Goal: Task Accomplishment & Management: Manage account settings

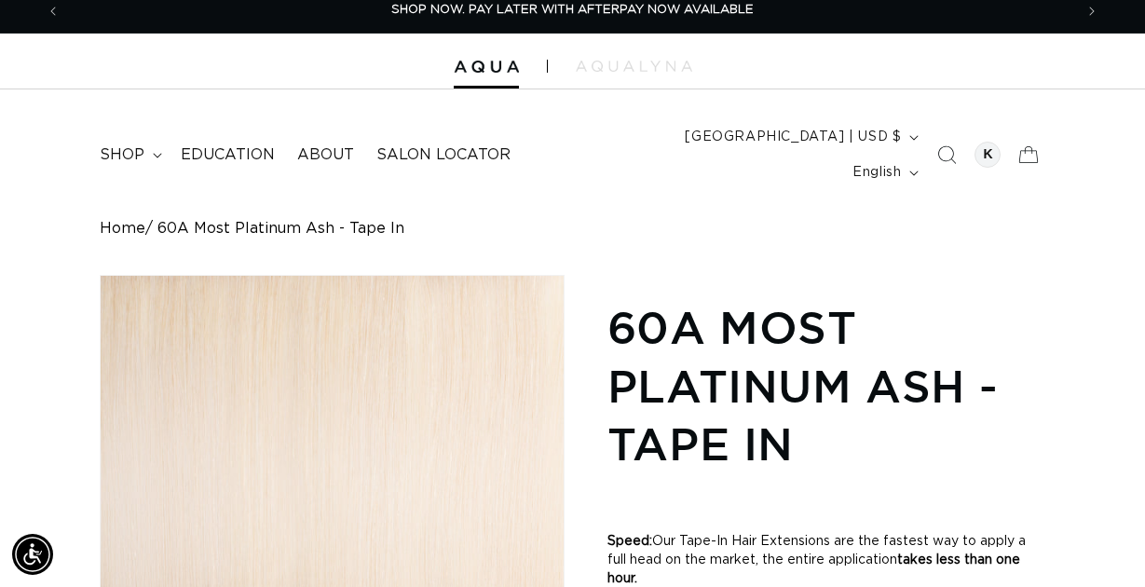
scroll to position [6, 0]
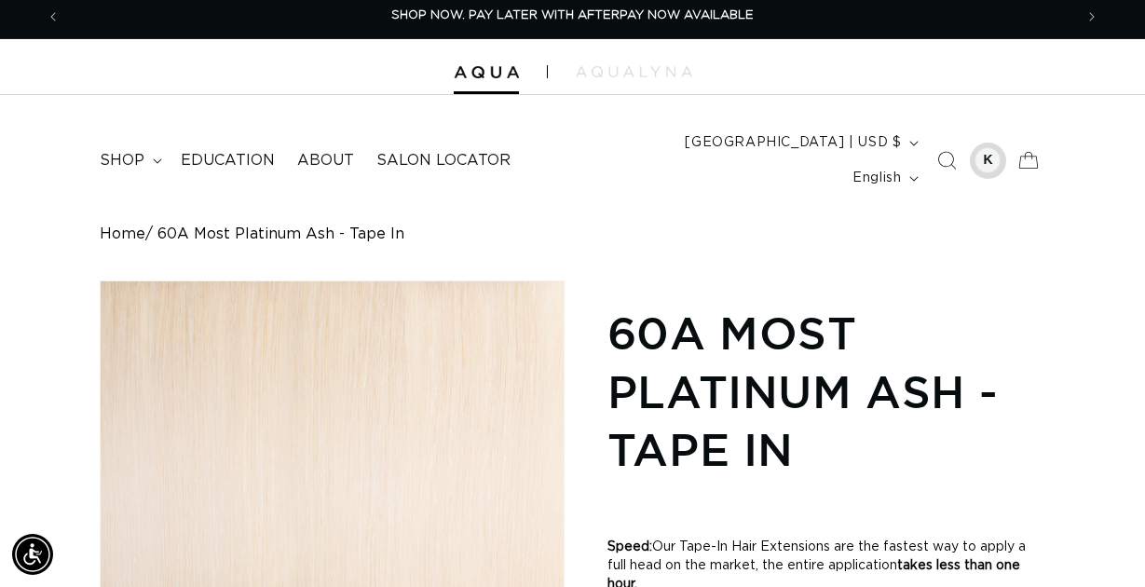
click at [989, 147] on div at bounding box center [988, 160] width 26 height 26
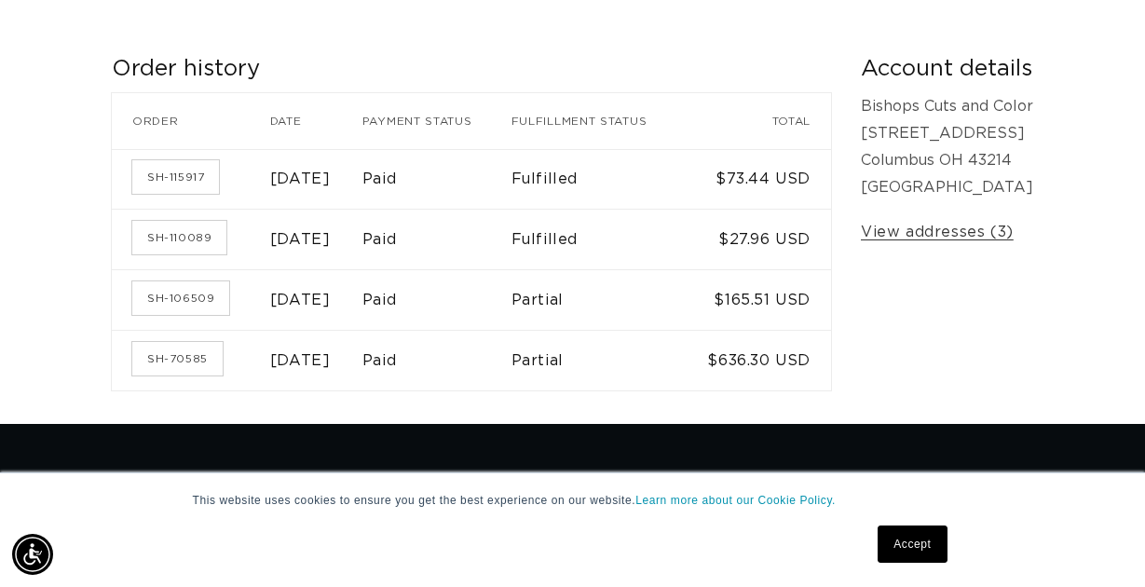
scroll to position [334, 0]
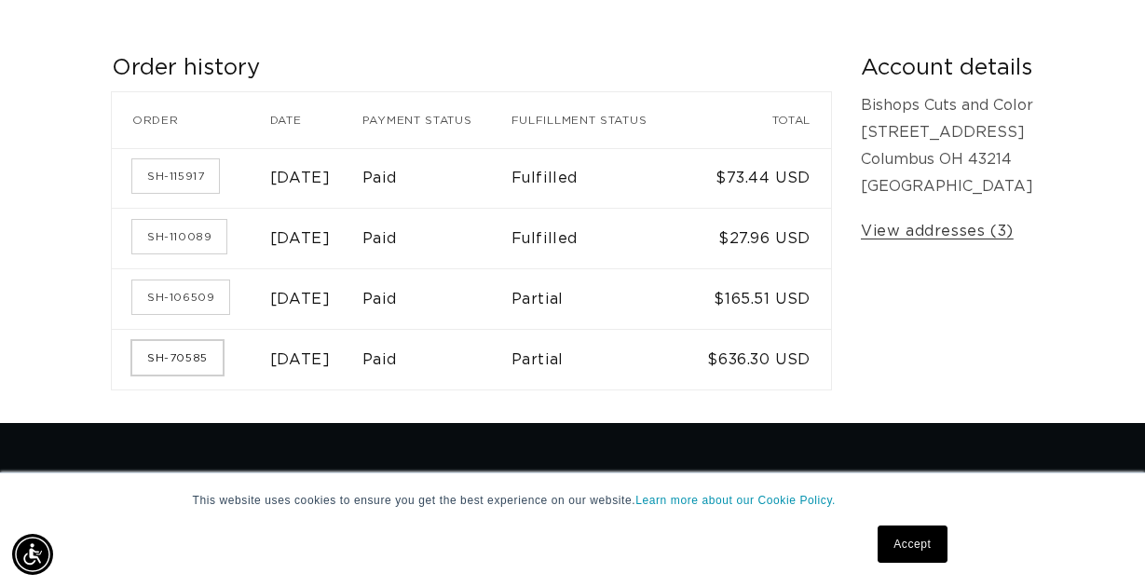
click at [186, 353] on link "SH-70585" at bounding box center [177, 358] width 90 height 34
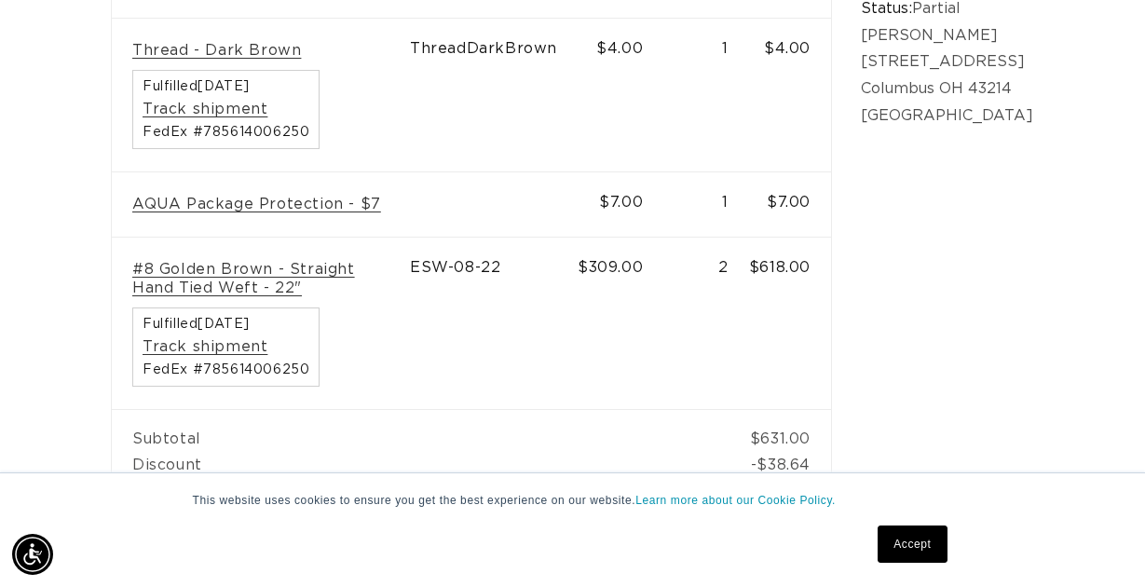
scroll to position [673, 0]
click at [270, 260] on link "#8 Golden Brown - Straight Hand Tied Weft - 22"" at bounding box center [260, 279] width 257 height 39
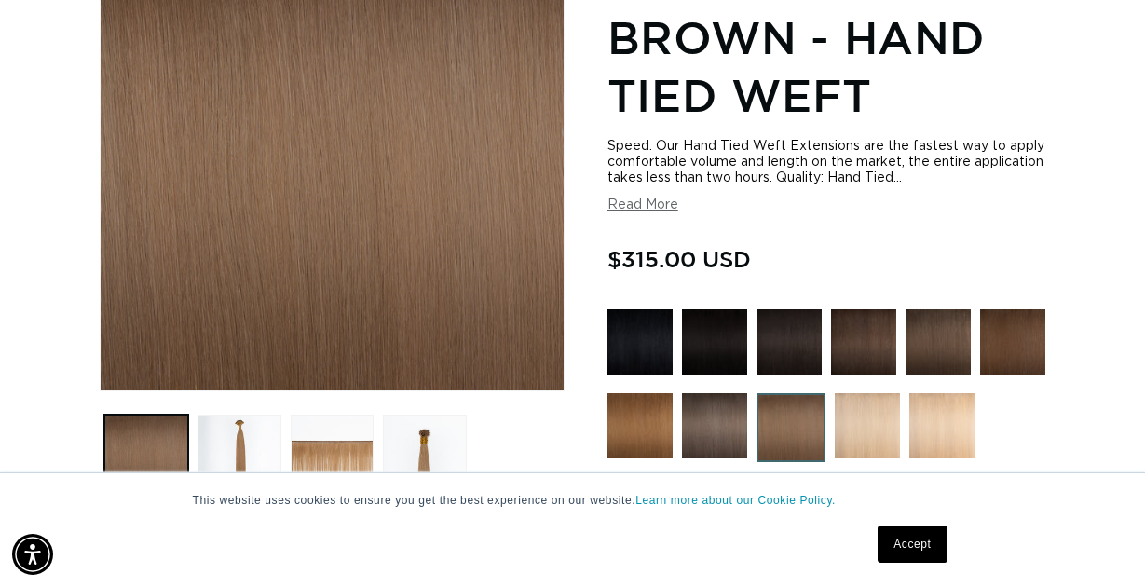
scroll to position [384, 0]
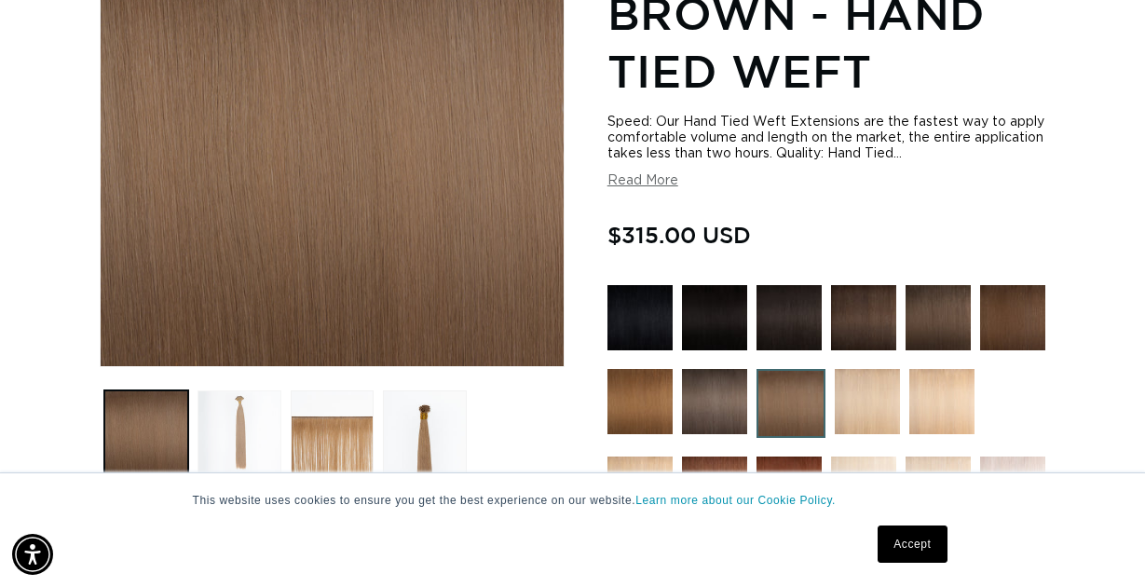
click at [228, 390] on button "Load image 2 in gallery view" at bounding box center [240, 432] width 84 height 84
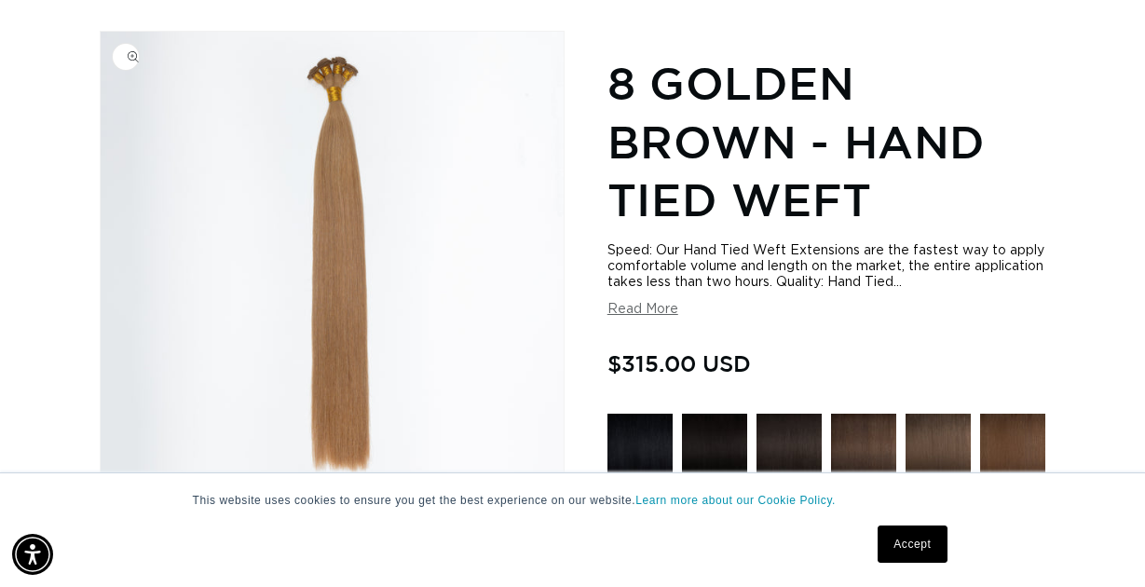
scroll to position [315, 0]
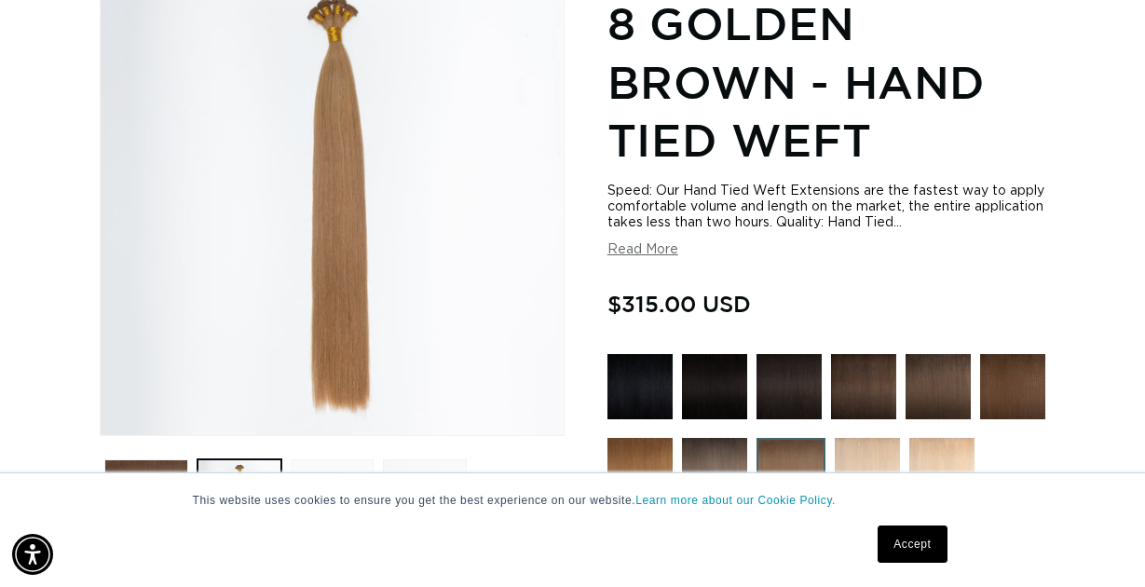
click at [349, 459] on button "Load image 3 in gallery view" at bounding box center [333, 501] width 84 height 84
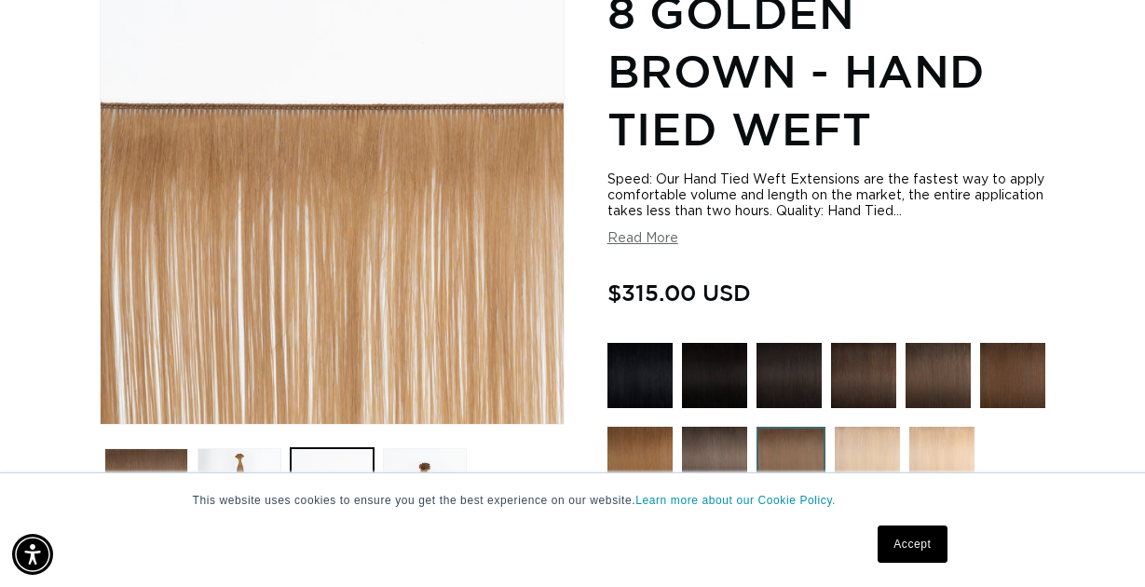
scroll to position [0, 0]
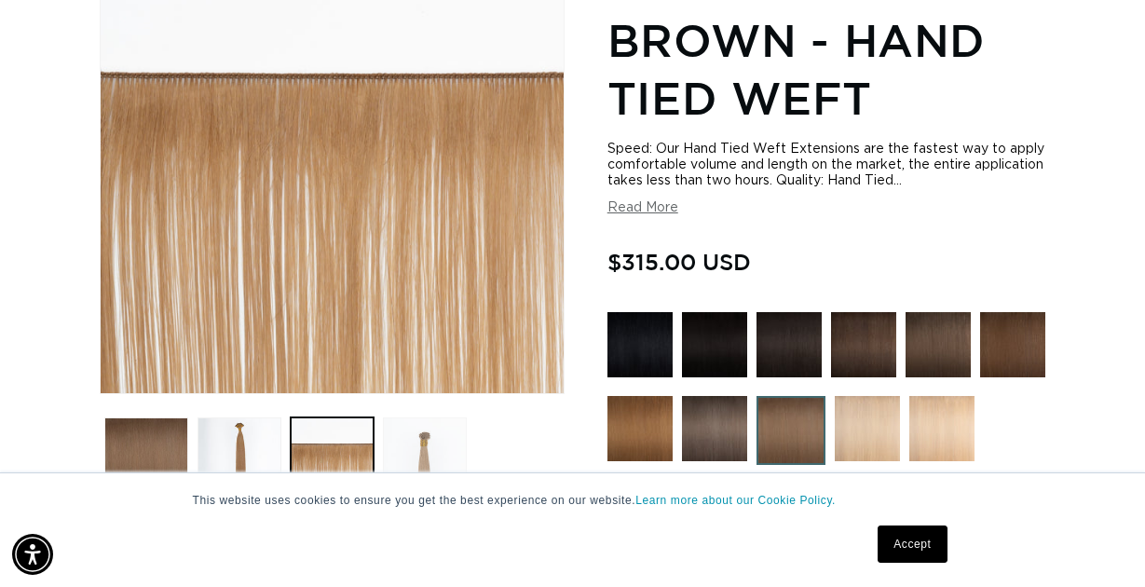
click at [418, 436] on button "Load image 4 in gallery view" at bounding box center [425, 460] width 84 height 84
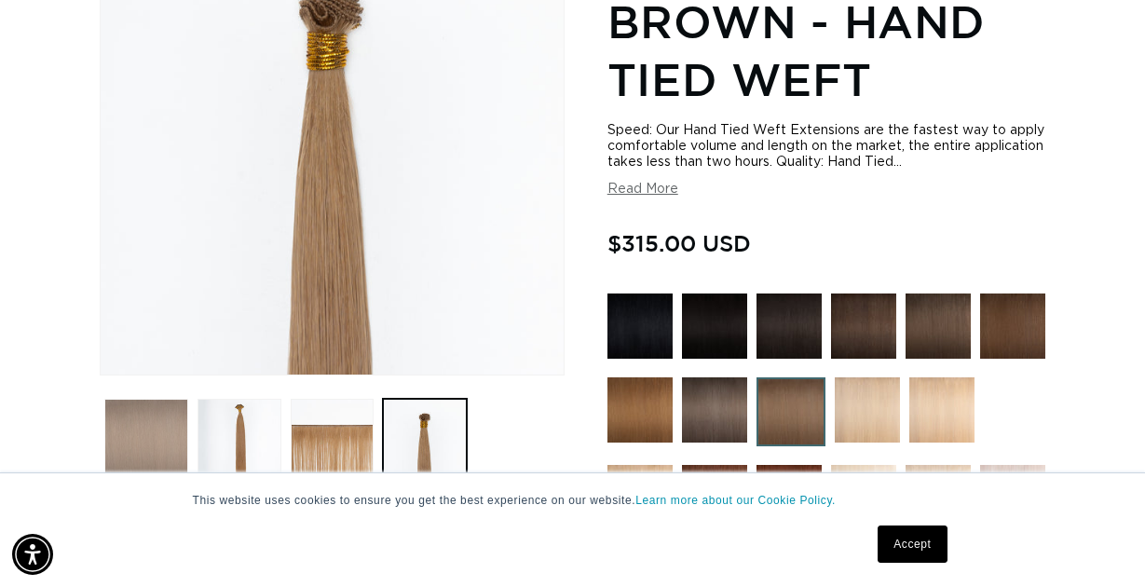
click at [161, 422] on button "Load image 1 in gallery view" at bounding box center [146, 441] width 84 height 84
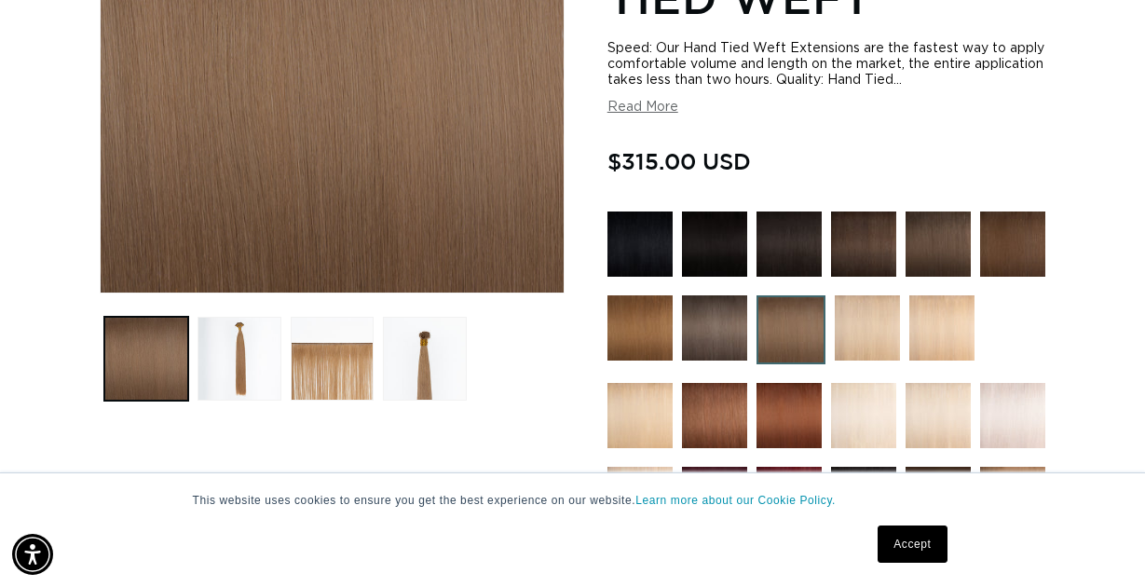
click at [946, 390] on img at bounding box center [938, 415] width 65 height 65
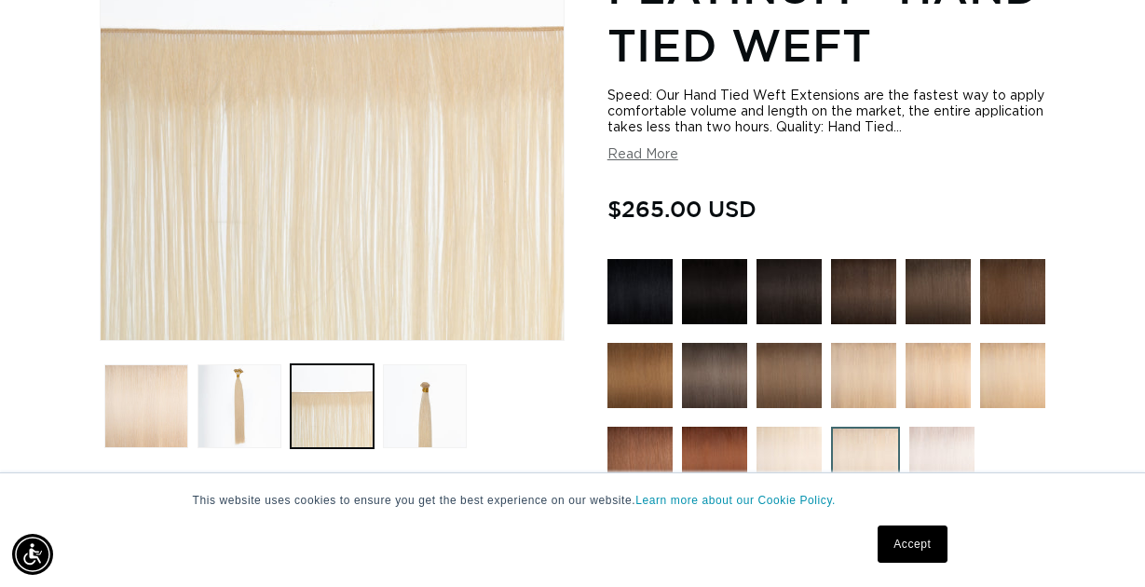
scroll to position [0, 1013]
click at [994, 132] on div "Speed: Our Hand Tied Weft Extensions are the fastest way to apply comfortable v…" at bounding box center [827, 126] width 438 height 75
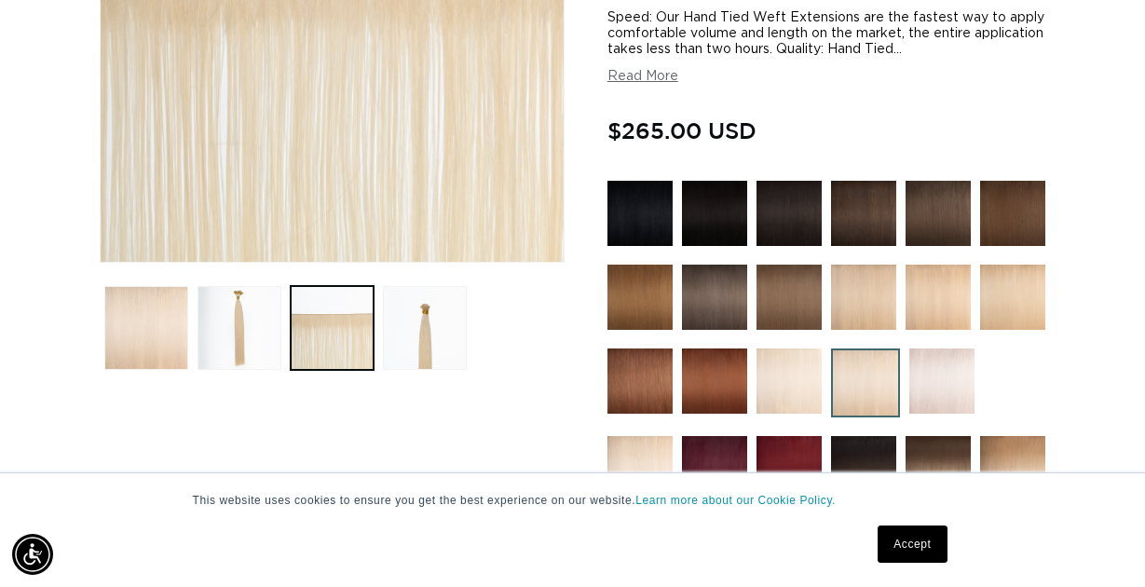
scroll to position [489, 0]
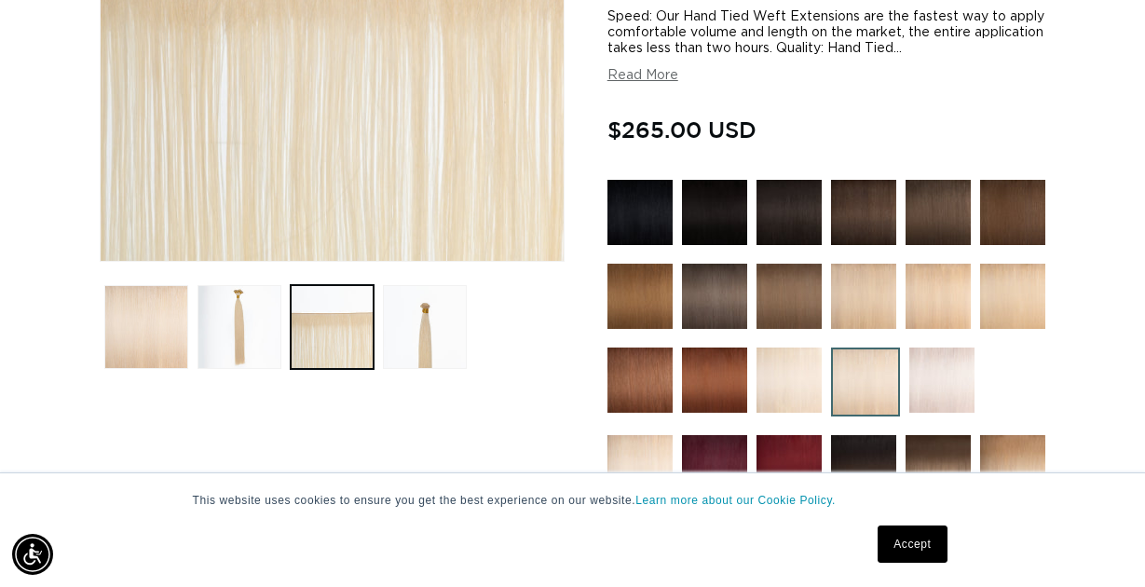
click at [797, 349] on img at bounding box center [789, 380] width 65 height 65
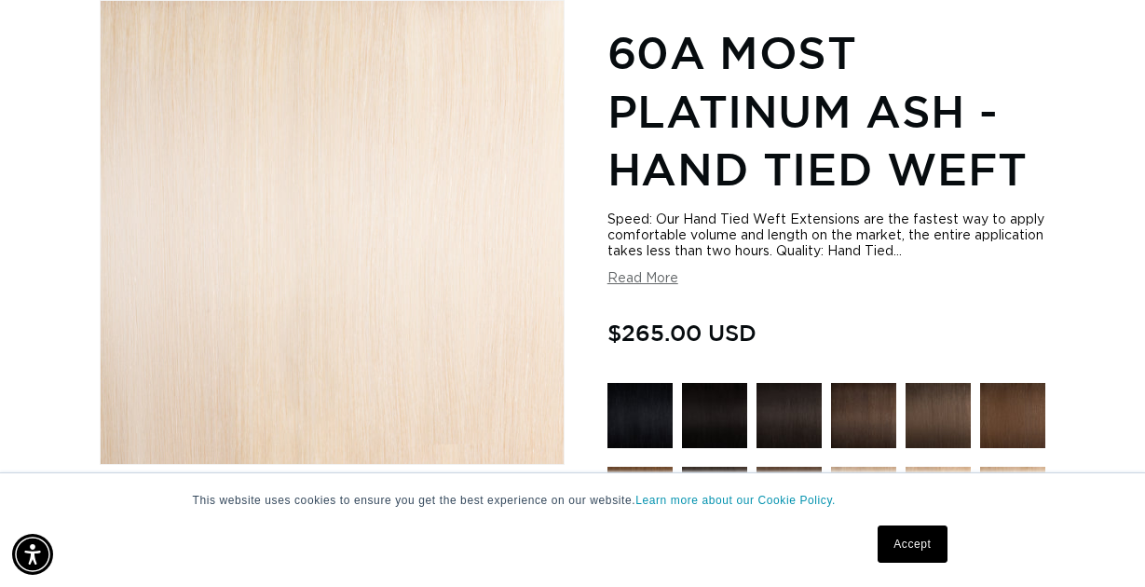
scroll to position [474, 0]
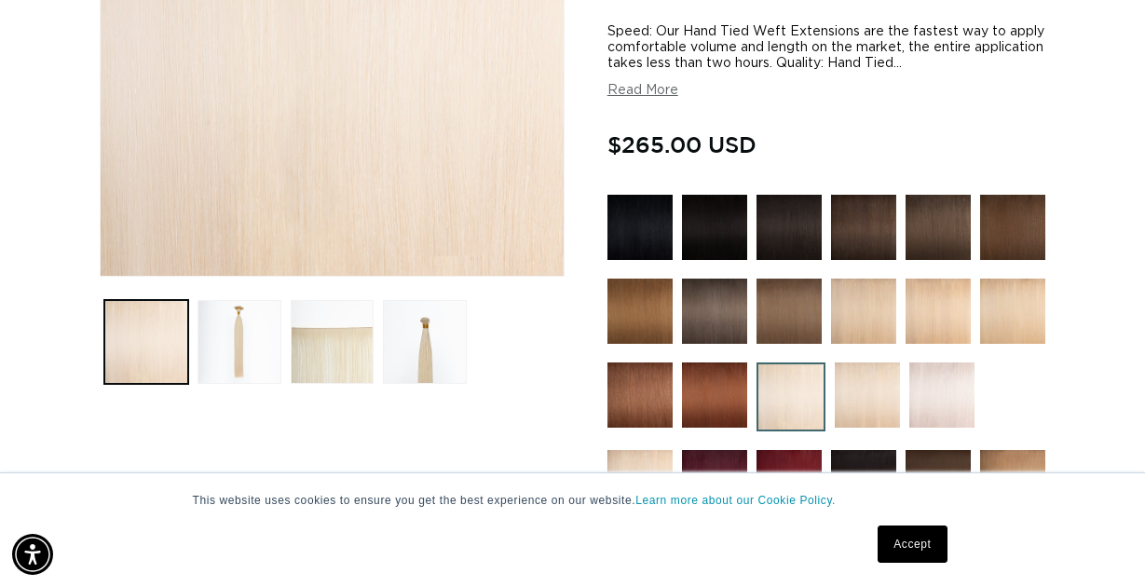
click at [877, 374] on img at bounding box center [867, 395] width 65 height 65
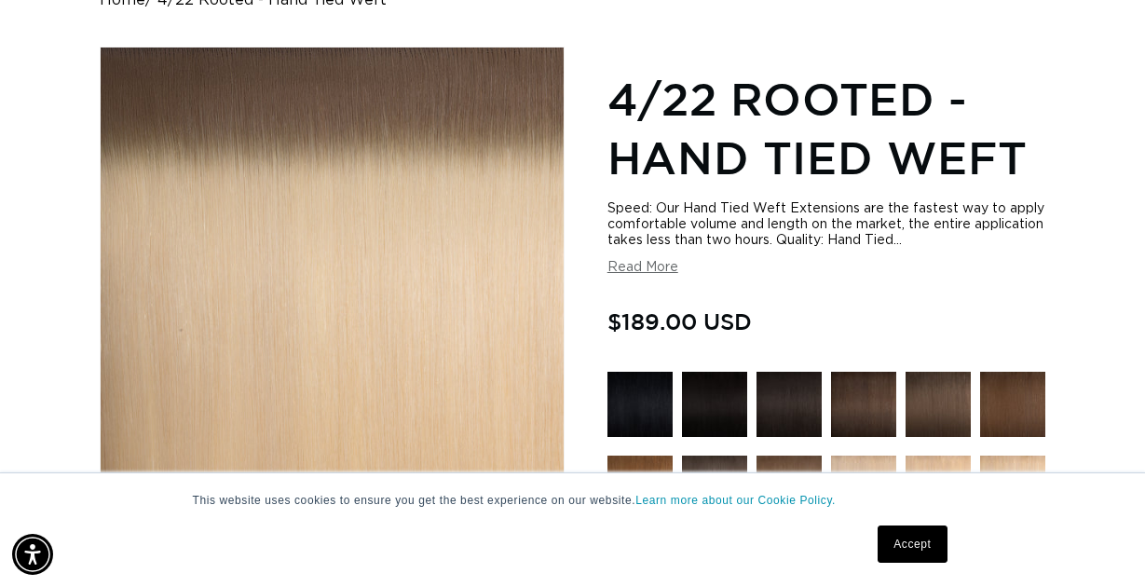
scroll to position [0, 1013]
